Goal: Task Accomplishment & Management: Manage account settings

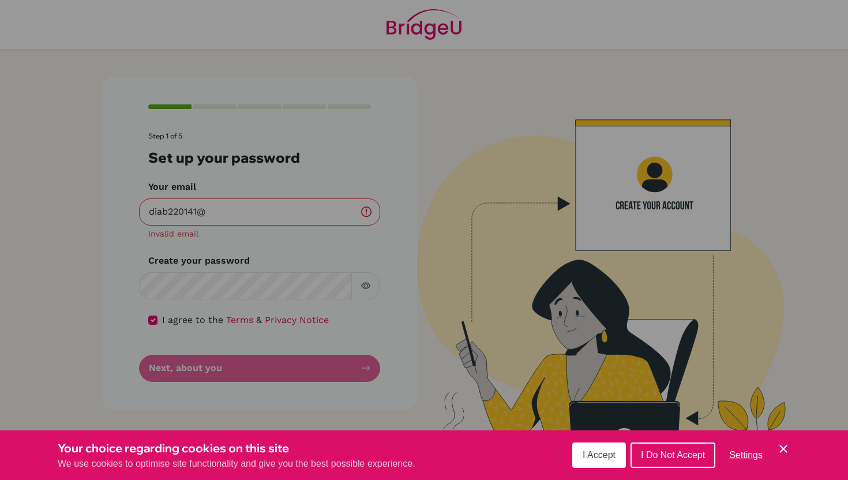
click at [587, 458] on span "I Accept" at bounding box center [599, 455] width 33 height 10
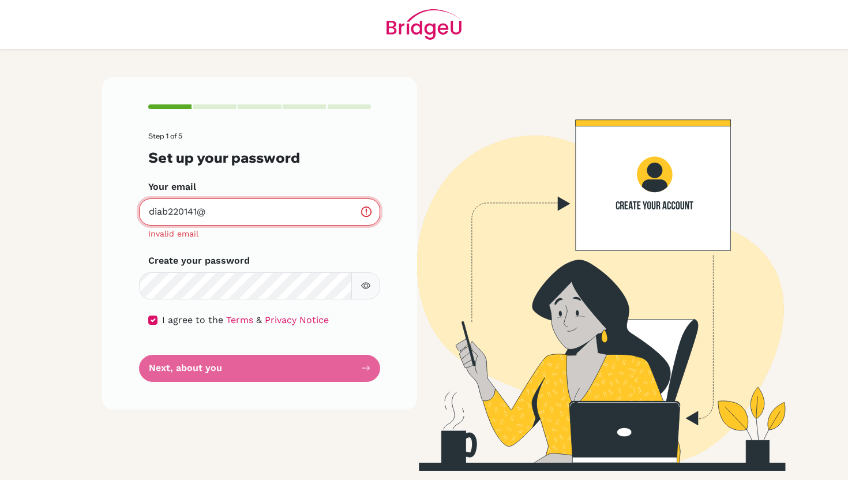
click at [266, 219] on input "diab220141@" at bounding box center [259, 211] width 241 height 27
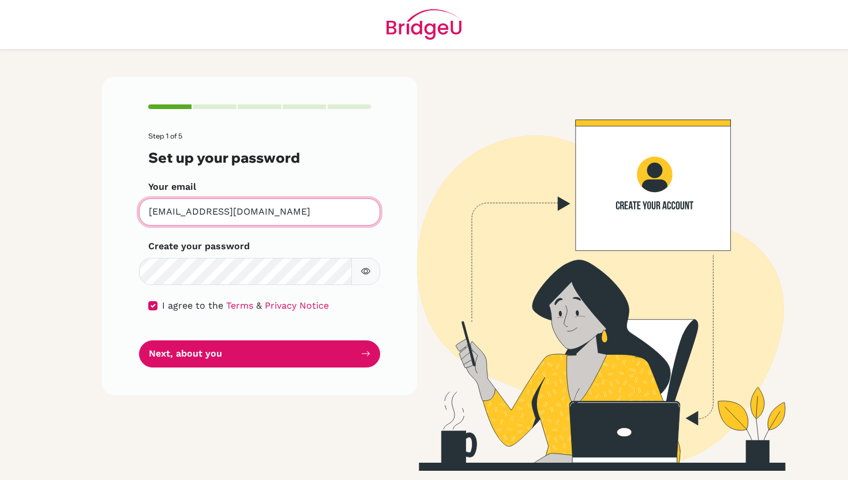
type input "[EMAIL_ADDRESS][DOMAIN_NAME]"
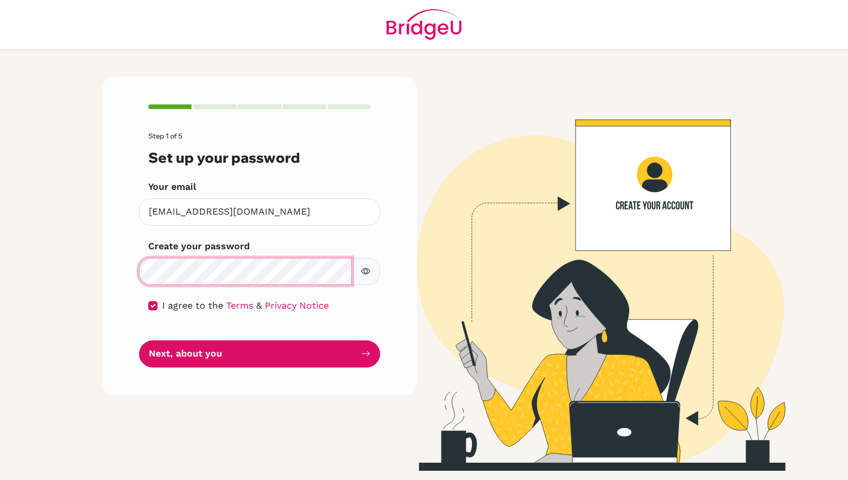
click at [139, 340] on button "Next, about you" at bounding box center [259, 353] width 241 height 27
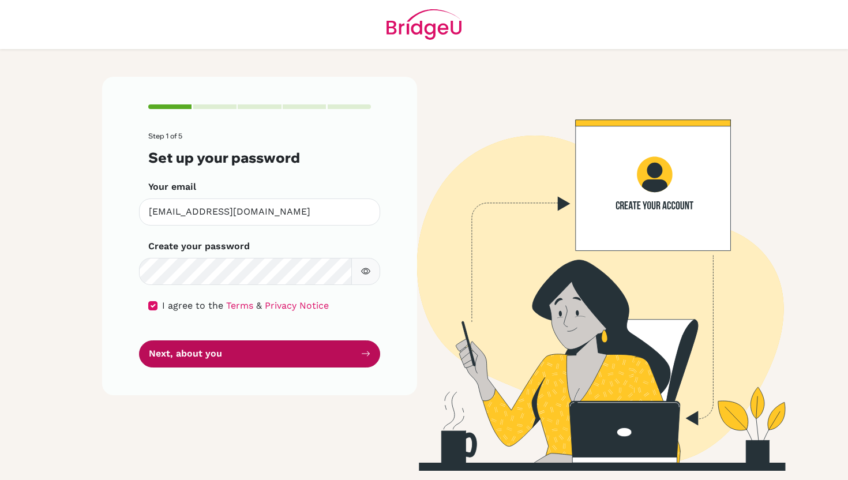
click at [280, 362] on button "Next, about you" at bounding box center [259, 353] width 241 height 27
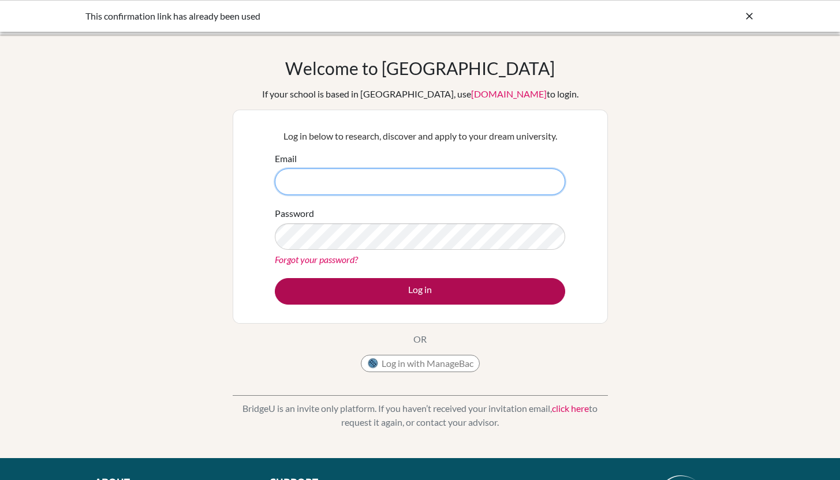
type input "[EMAIL_ADDRESS][DOMAIN_NAME]"
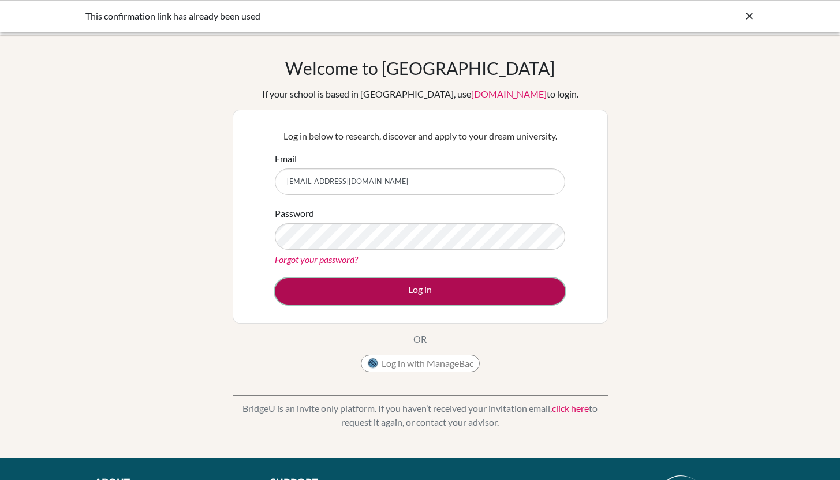
click at [359, 289] on button "Log in" at bounding box center [420, 291] width 290 height 27
